Goal: Task Accomplishment & Management: Manage account settings

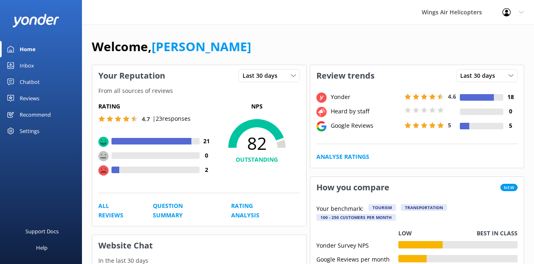
click at [29, 94] on div "Reviews" at bounding box center [30, 98] width 20 height 16
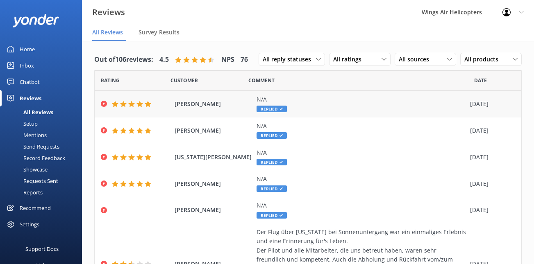
click at [226, 109] on div "[PERSON_NAME] N/A Replied [DATE]" at bounding box center [308, 104] width 427 height 27
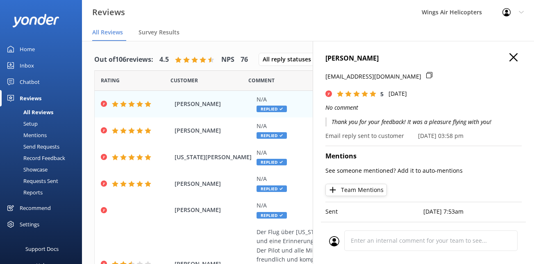
click at [515, 54] on icon "button" at bounding box center [513, 57] width 8 height 8
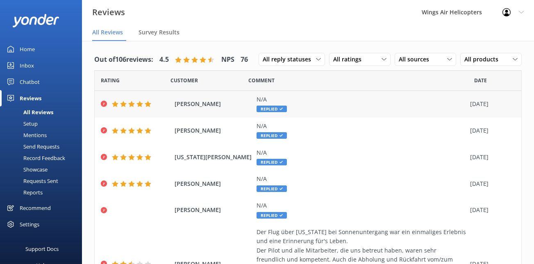
click at [370, 102] on div "N/A" at bounding box center [360, 99] width 209 height 9
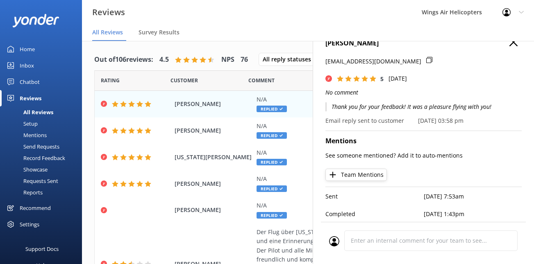
scroll to position [3, 0]
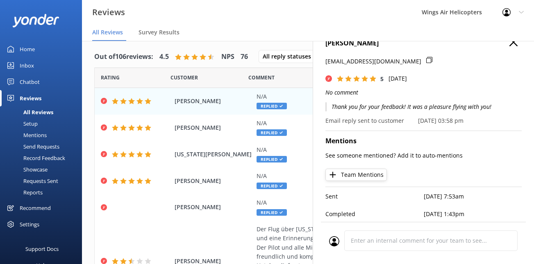
click at [512, 43] on use "button" at bounding box center [513, 42] width 8 height 8
